Goal: Task Accomplishment & Management: Complete application form

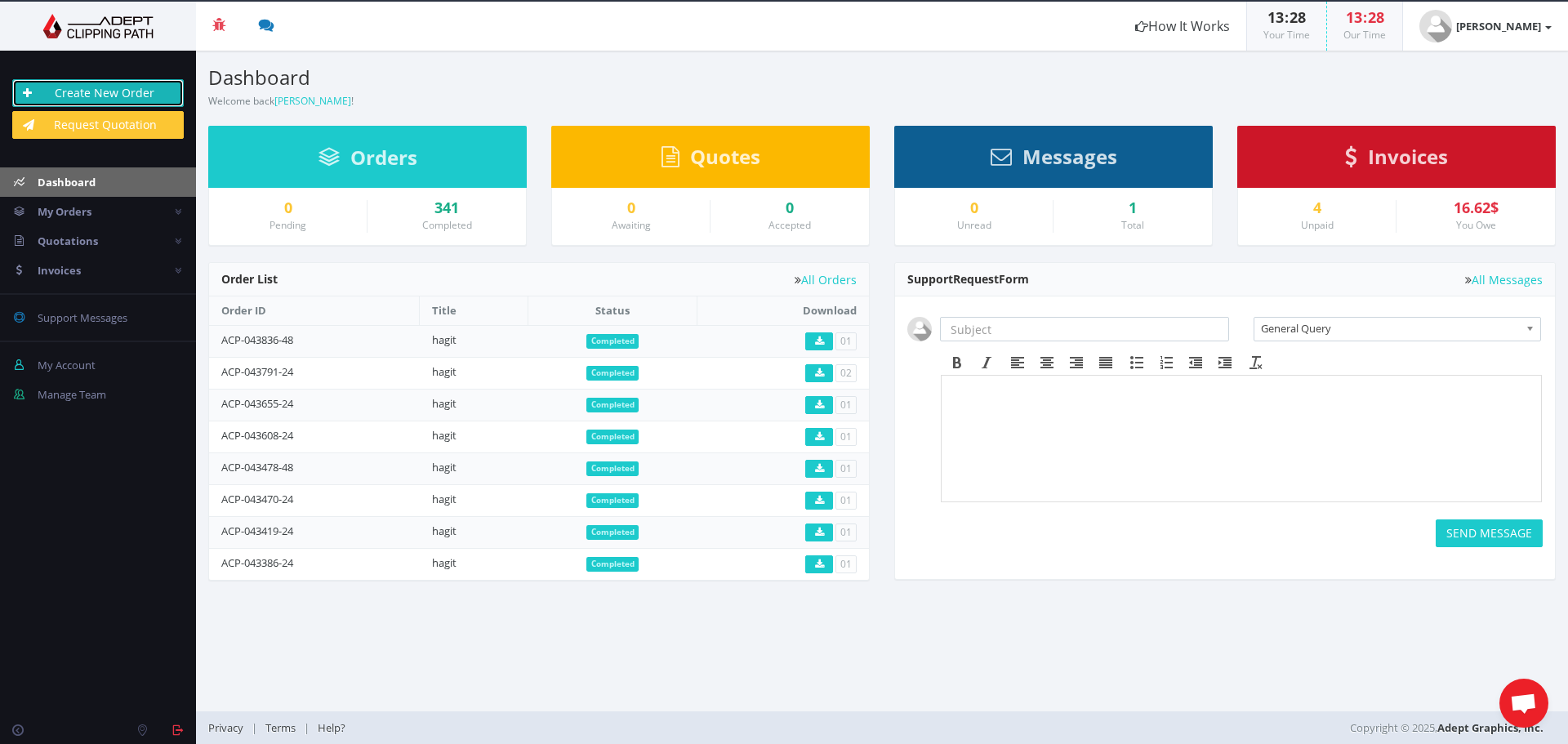
click at [99, 90] on link "Create New Order" at bounding box center [97, 93] width 171 height 28
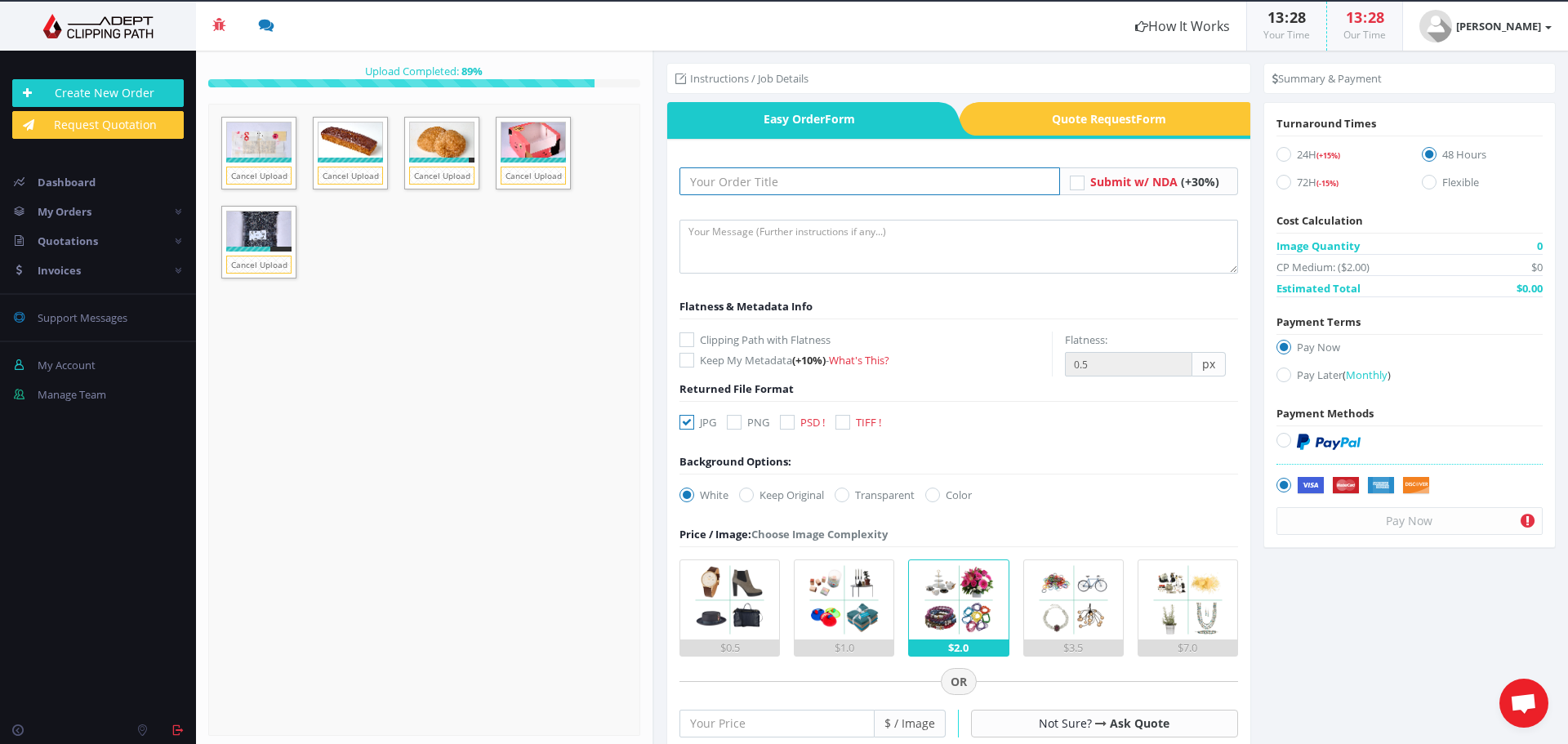
click at [712, 178] on input "text" at bounding box center [869, 181] width 380 height 28
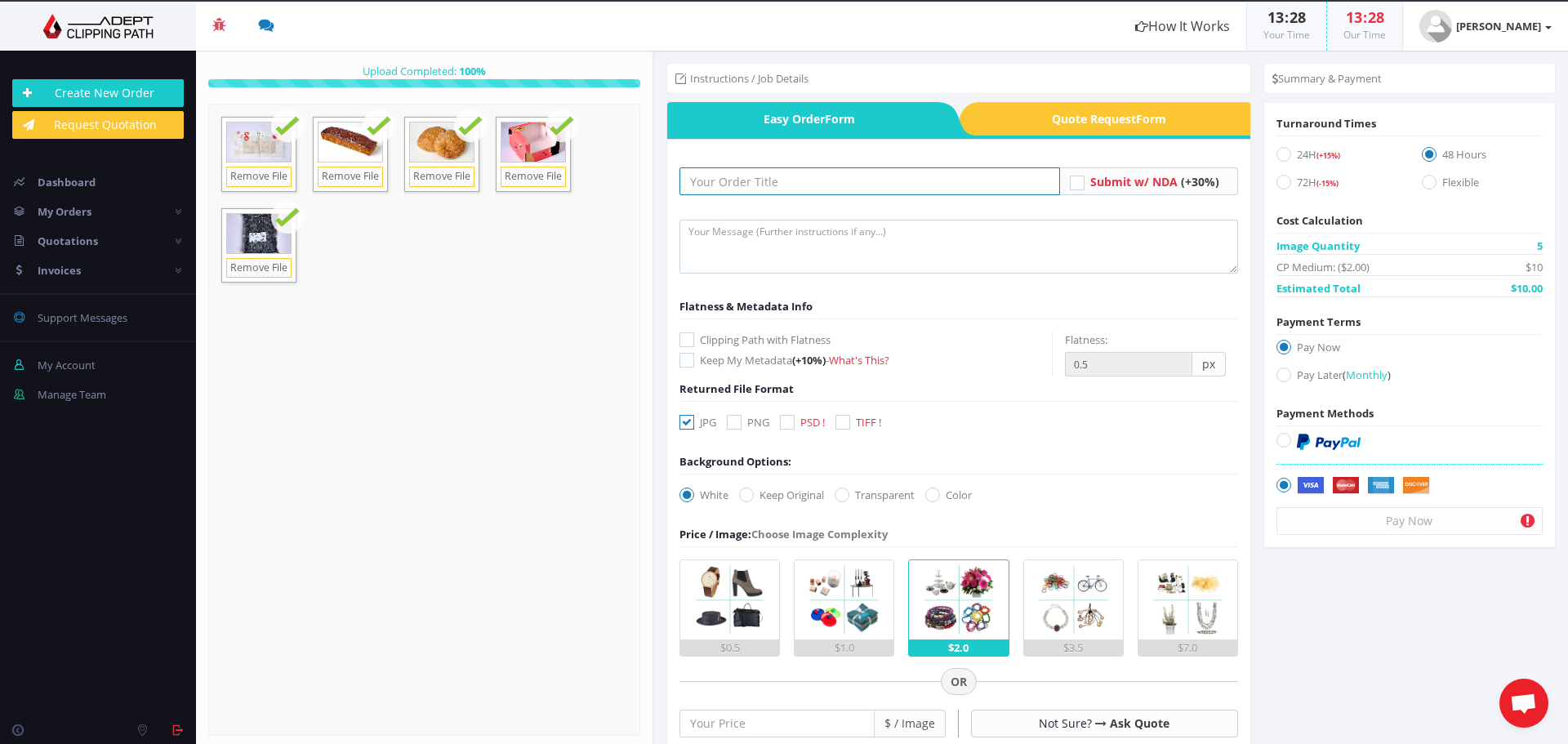
type input "hagit"
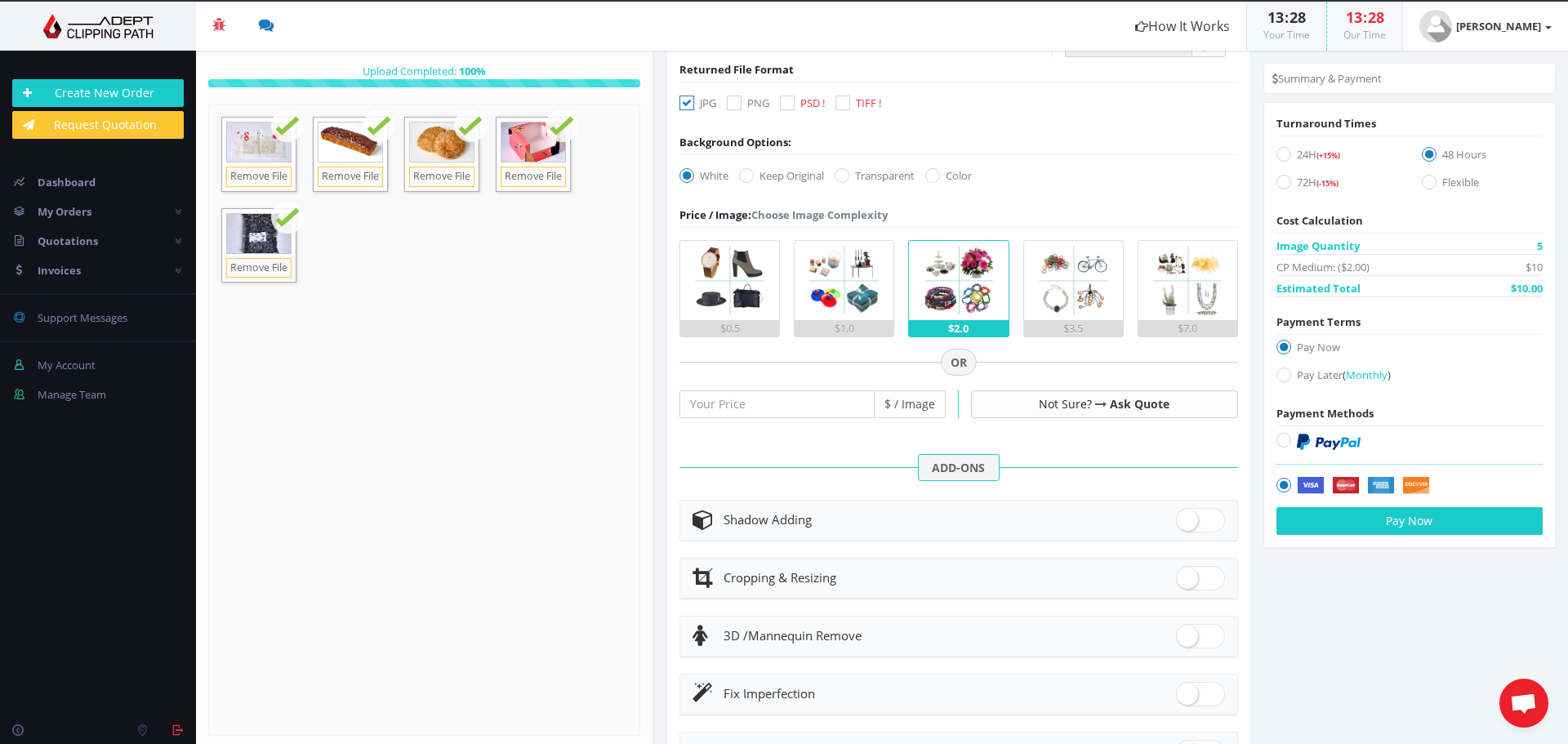
scroll to position [327, 0]
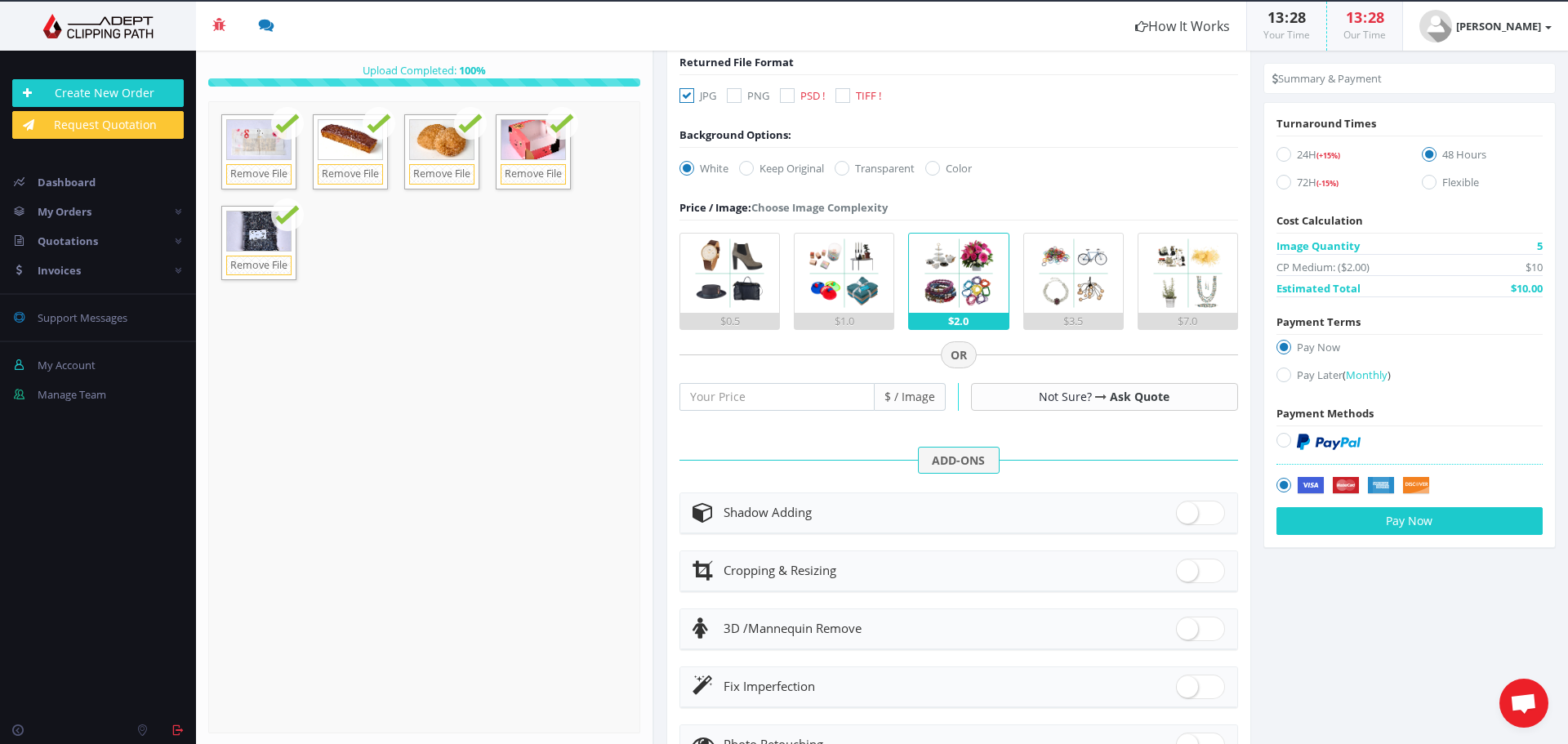
click at [1177, 507] on span at bounding box center [1200, 512] width 49 height 24
click at [1177, 507] on input "checkbox" at bounding box center [1181, 509] width 11 height 11
checkbox input "true"
radio input "true"
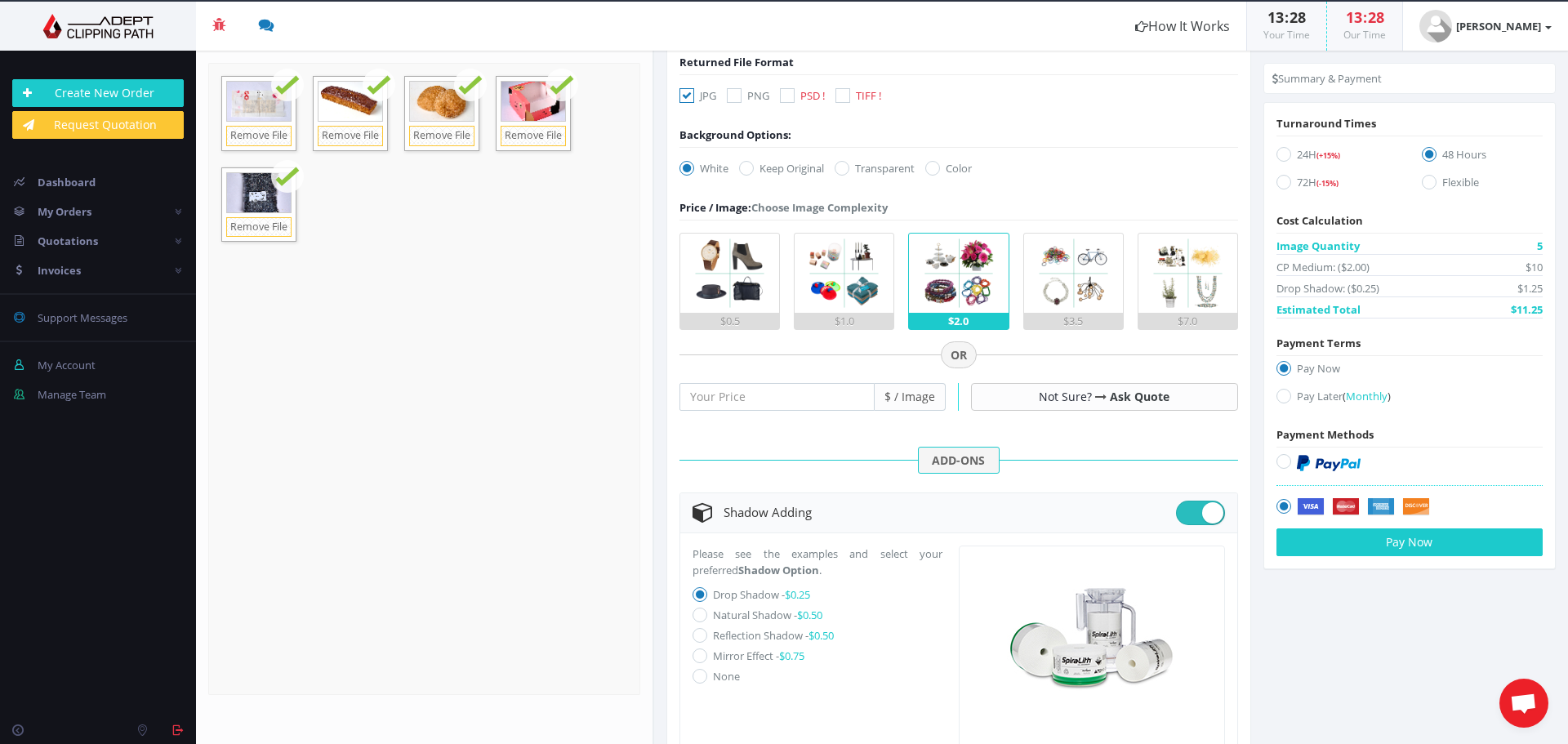
click at [526, 362] on div "Drop files here to upload" at bounding box center [423, 379] width 349 height 100
click at [1276, 152] on icon at bounding box center [1283, 154] width 15 height 15
click at [1280, 152] on input "24H (+15%)" at bounding box center [1285, 154] width 11 height 11
radio input "true"
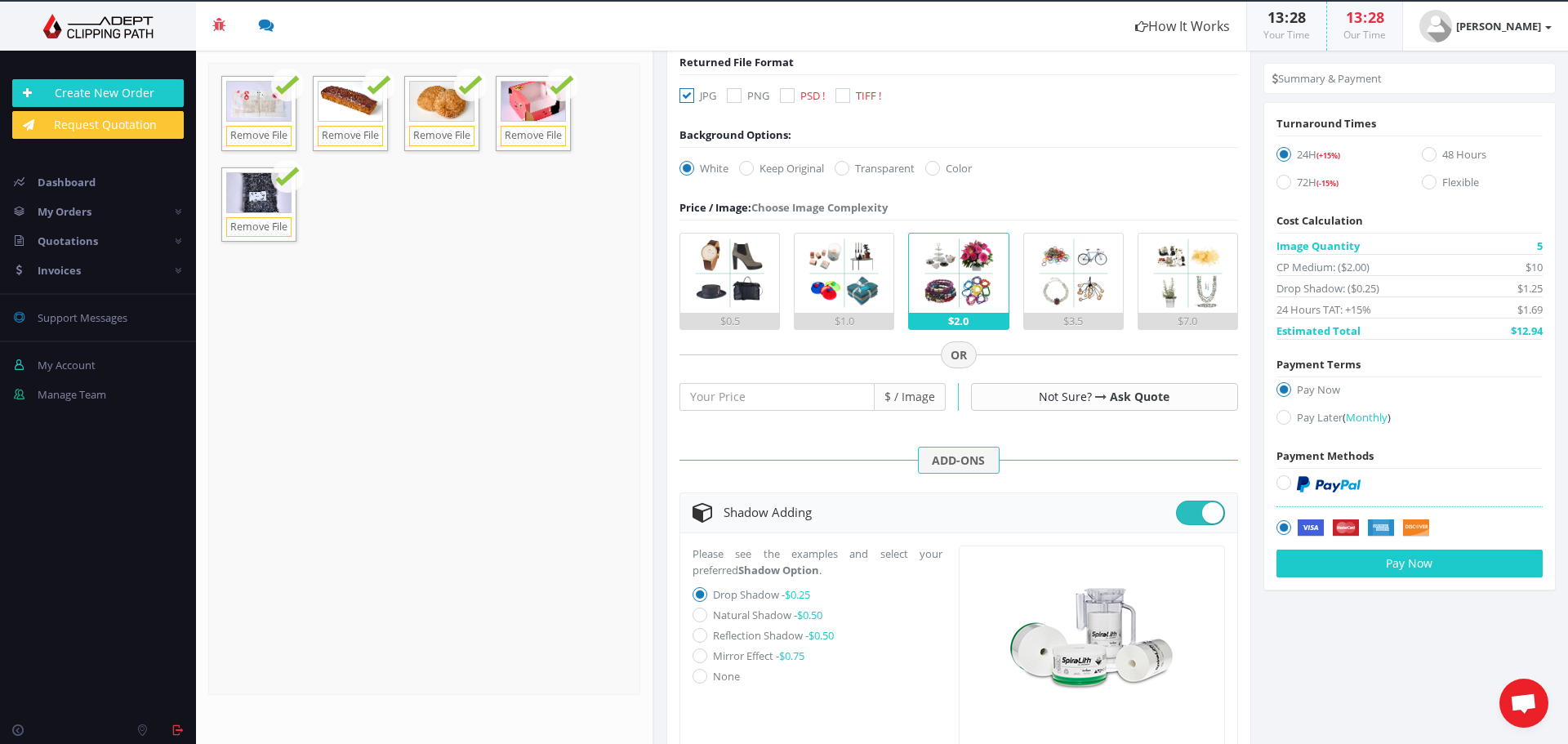
click at [1283, 420] on icon at bounding box center [1283, 417] width 15 height 15
click at [1283, 420] on input "Pay Later ( Monthly )" at bounding box center [1285, 417] width 11 height 11
radio input "true"
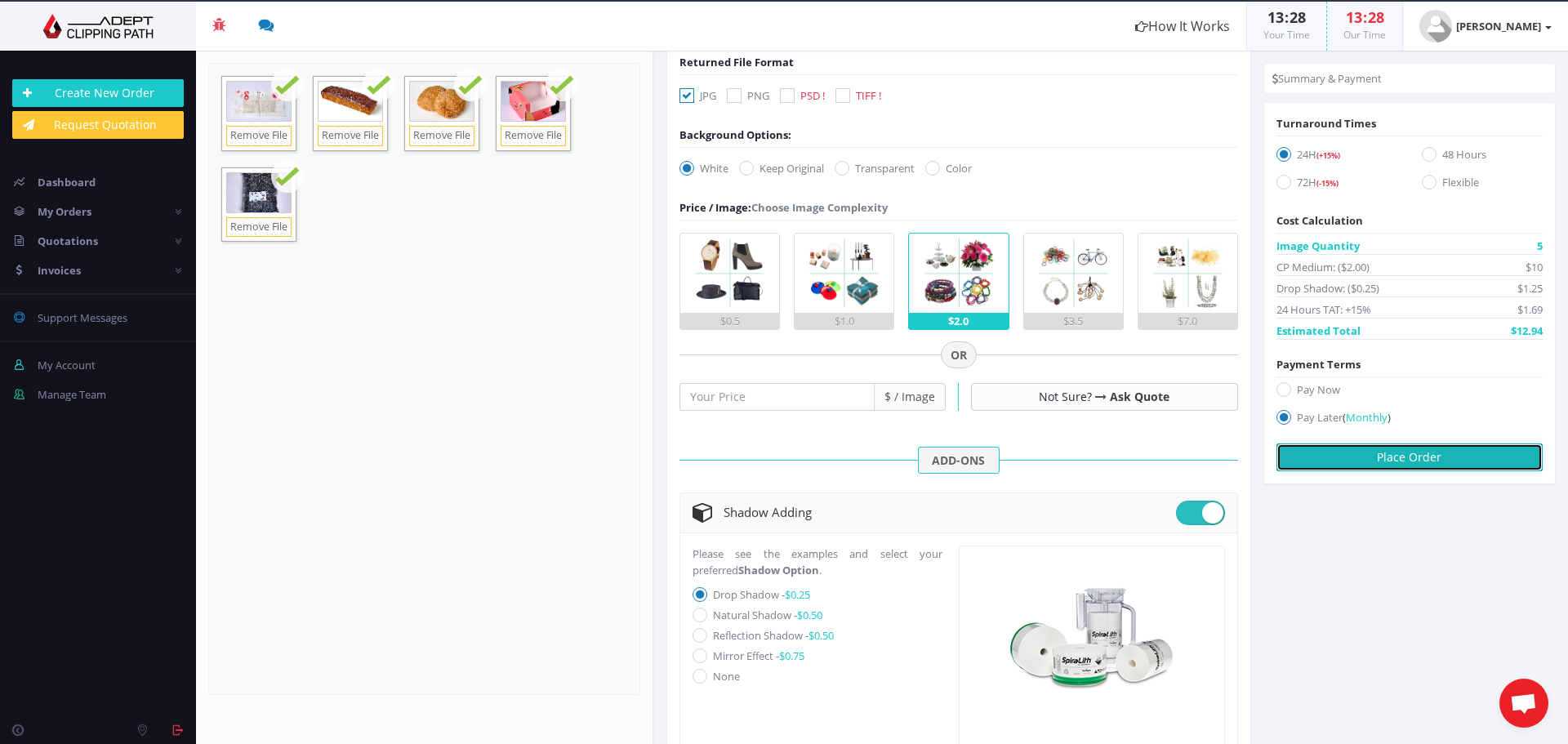
click at [1387, 456] on button "Place Order" at bounding box center [1409, 457] width 266 height 28
